Goal: Task Accomplishment & Management: Manage account settings

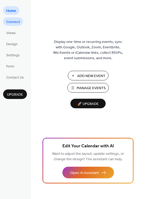
click at [19, 22] on span "Connect" at bounding box center [13, 21] width 14 height 5
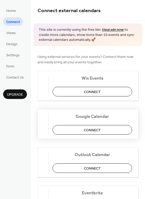
click at [100, 130] on span "Connect" at bounding box center [92, 129] width 17 height 5
click at [13, 95] on span "Upgrade" at bounding box center [15, 94] width 16 height 5
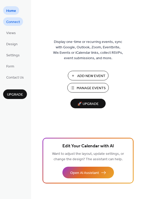
click at [17, 22] on span "Connect" at bounding box center [13, 21] width 14 height 5
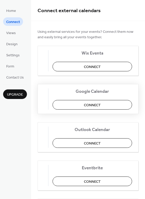
click at [97, 108] on span "Connect" at bounding box center [92, 105] width 17 height 5
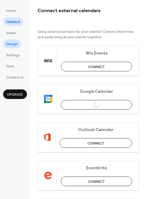
click at [16, 42] on span "Design" at bounding box center [11, 44] width 11 height 5
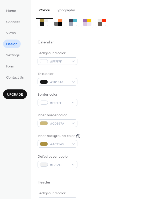
scroll to position [26, 0]
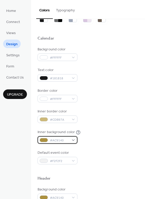
click at [72, 138] on div "#AC9140" at bounding box center [57, 139] width 40 height 7
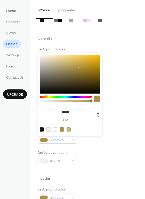
click at [54, 130] on div at bounding box center [55, 129] width 4 height 4
click at [49, 131] on div at bounding box center [48, 129] width 4 height 4
click at [54, 130] on div at bounding box center [55, 129] width 4 height 4
type input "*******"
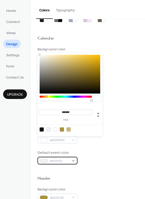
click at [70, 160] on div "#F2F2F2" at bounding box center [57, 160] width 40 height 7
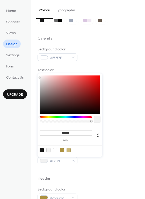
click at [47, 150] on div at bounding box center [48, 150] width 4 height 4
click at [41, 83] on div at bounding box center [70, 94] width 60 height 39
type input "*******"
click at [41, 91] on div at bounding box center [70, 94] width 60 height 39
click at [100, 176] on div "Header" at bounding box center [87, 179] width 101 height 7
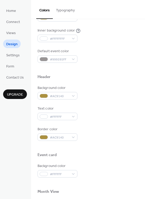
scroll to position [129, 0]
